Goal: Transaction & Acquisition: Purchase product/service

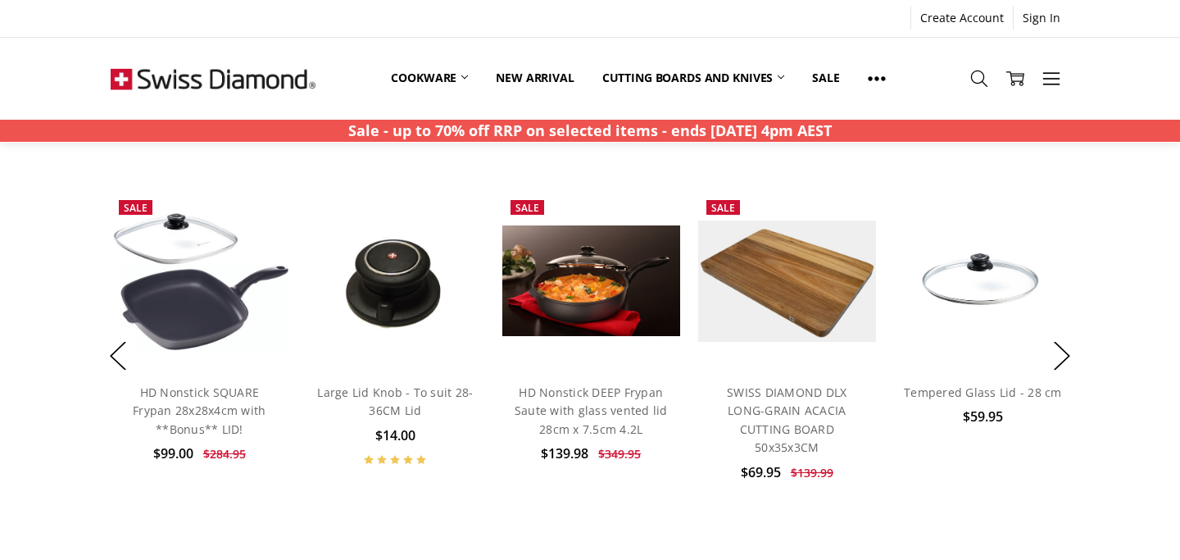
scroll to position [1222, 0]
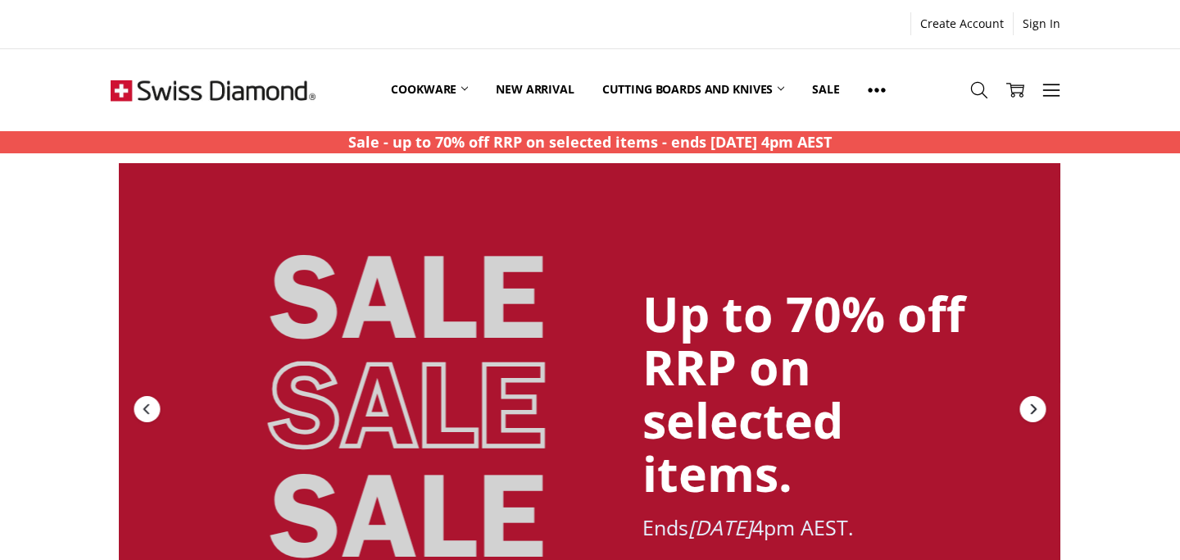
click at [1033, 405] on icon "Next" at bounding box center [1034, 408] width 6 height 11
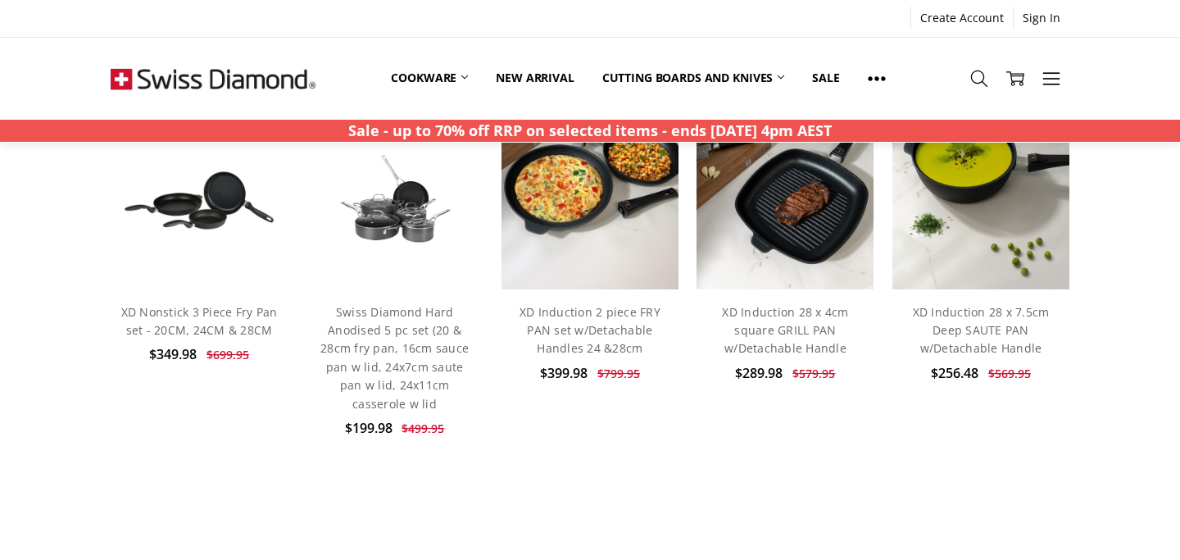
scroll to position [717, 0]
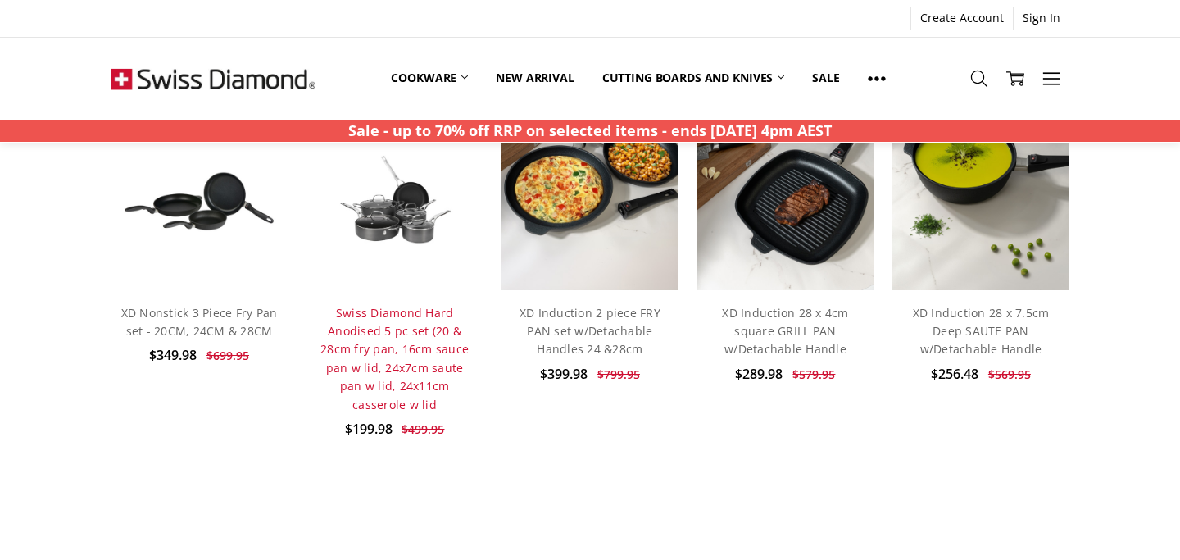
click at [388, 335] on link "Swiss Diamond Hard Anodised 5 pc set (20 & 28cm fry pan, 16cm sauce pan w lid, …" at bounding box center [395, 358] width 148 height 107
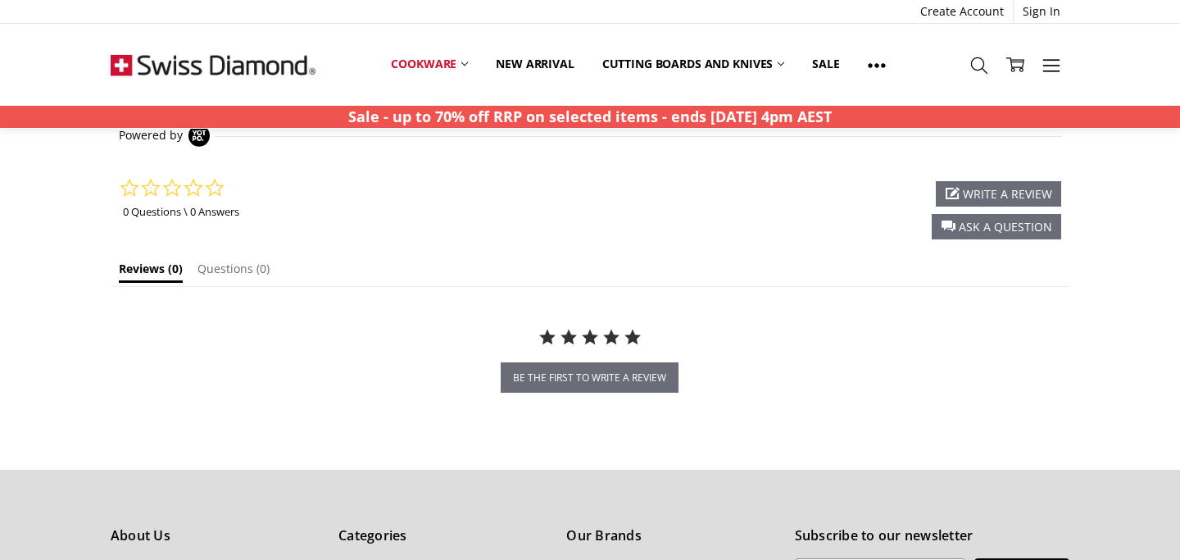
scroll to position [1612, 0]
